Goal: Task Accomplishment & Management: Complete application form

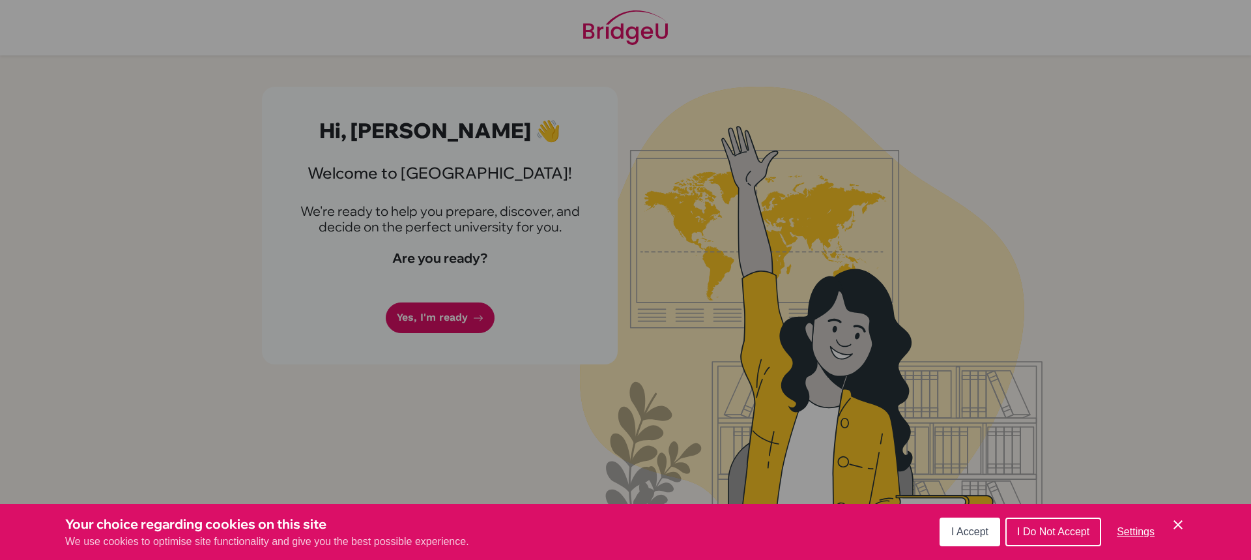
click at [582, 260] on div "Cookie Preferences" at bounding box center [625, 280] width 1251 height 560
click at [968, 536] on span "I Accept" at bounding box center [969, 531] width 37 height 11
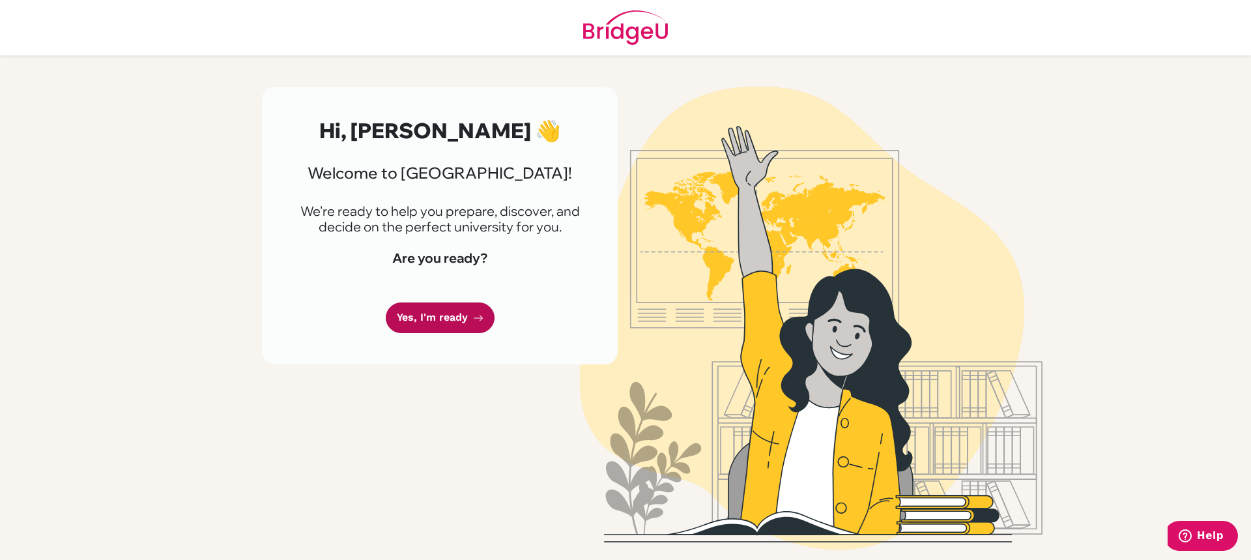
click at [398, 319] on link "Yes, I'm ready" at bounding box center [440, 317] width 109 height 31
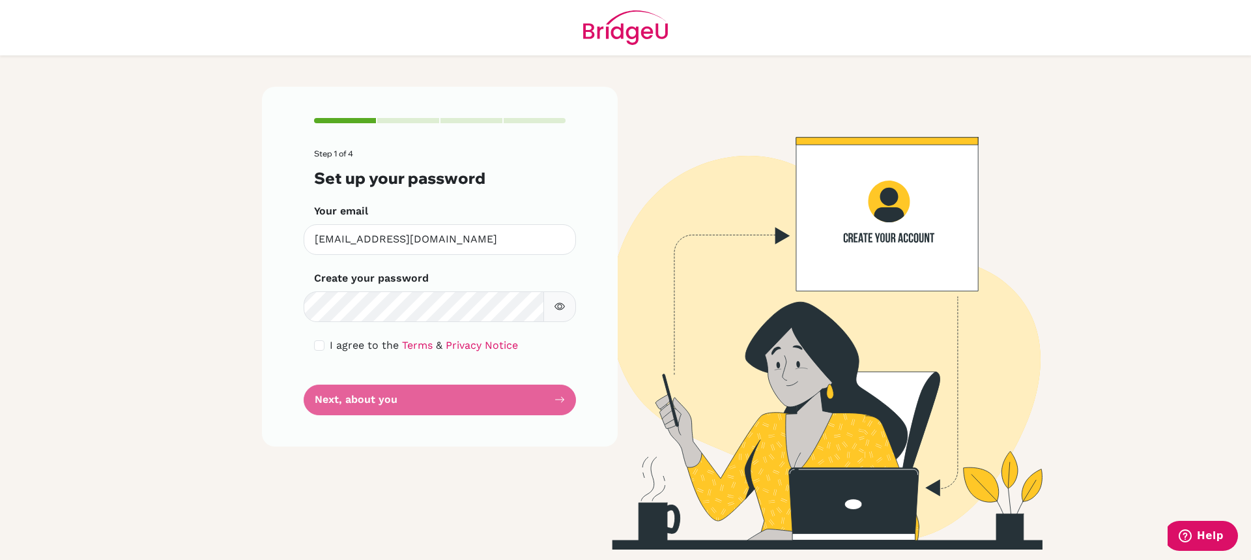
click at [566, 301] on button "button" at bounding box center [559, 306] width 33 height 31
click at [315, 338] on div "I agree to the Terms & Privacy Notice" at bounding box center [440, 346] width 252 height 16
click at [315, 343] on input "checkbox" at bounding box center [319, 345] width 10 height 10
checkbox input "true"
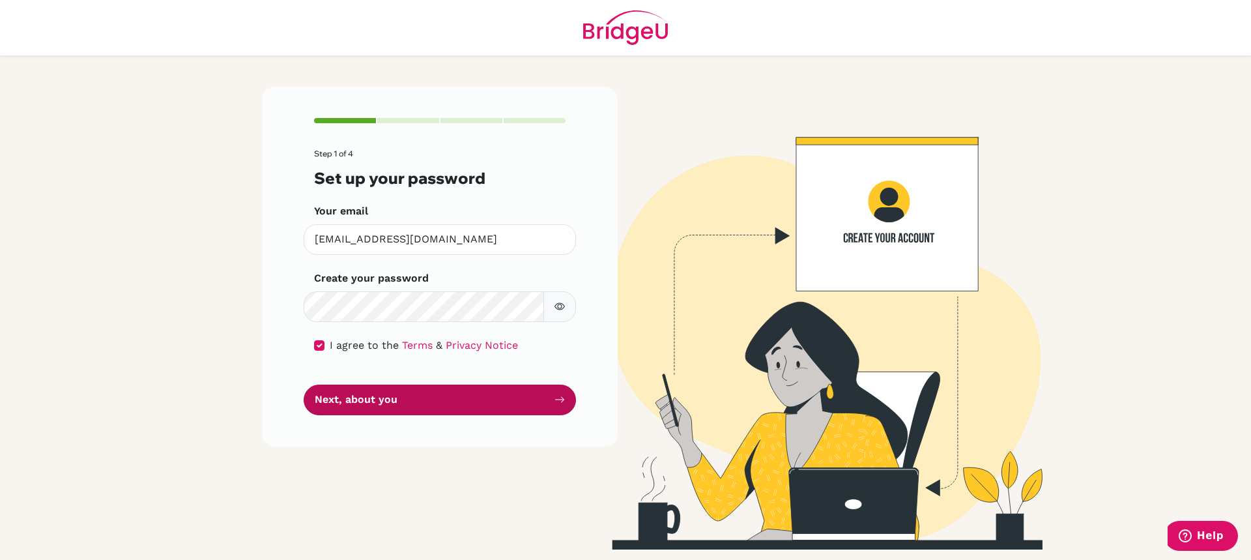
click at [411, 398] on button "Next, about you" at bounding box center [440, 399] width 272 height 31
